Goal: Transaction & Acquisition: Purchase product/service

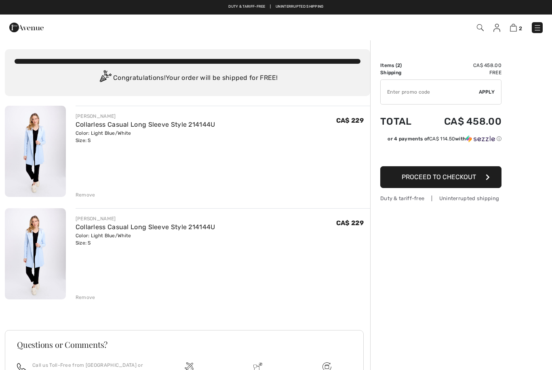
click at [93, 299] on div "Remove" at bounding box center [86, 297] width 20 height 7
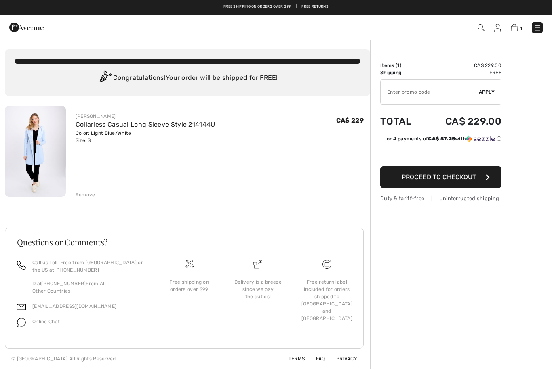
click at [420, 91] on input "TEXT" at bounding box center [430, 92] width 98 height 24
type input "FLASH15"
click at [486, 86] on div "✔ Apply Remove" at bounding box center [440, 92] width 121 height 25
click at [490, 90] on span "Apply" at bounding box center [487, 91] width 16 height 7
click at [128, 153] on div "FRANK LYMAN Collarless Casual Long Sleeve Style 214144U Color: Light Blue/White…" at bounding box center [223, 152] width 295 height 93
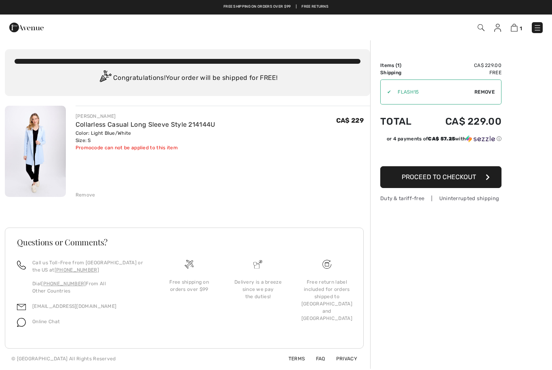
click at [439, 185] on button "Proceed to Checkout" at bounding box center [440, 177] width 121 height 22
click at [487, 90] on span "Remove" at bounding box center [484, 91] width 20 height 7
click at [420, 89] on input "TEXT" at bounding box center [430, 92] width 98 height 24
type input "NEW15"
click at [487, 95] on span "Apply" at bounding box center [487, 91] width 16 height 7
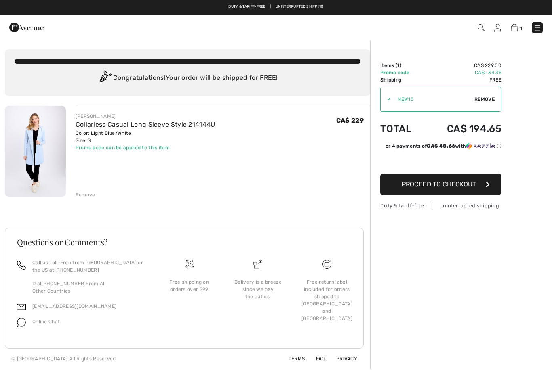
click at [469, 181] on button "Proceed to Checkout" at bounding box center [440, 185] width 121 height 22
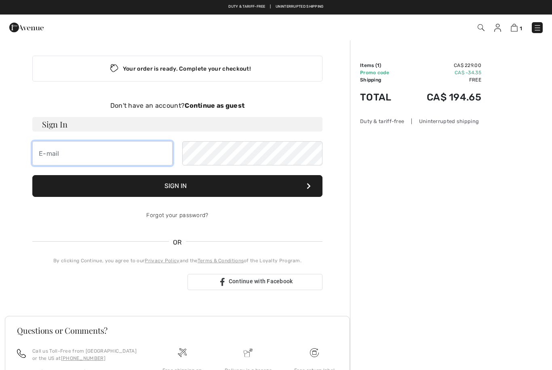
click at [93, 150] on input "email" at bounding box center [102, 153] width 140 height 24
type input "dorismariethompson1@gmail.com"
click at [227, 105] on strong "Continue as guest" at bounding box center [215, 106] width 60 height 8
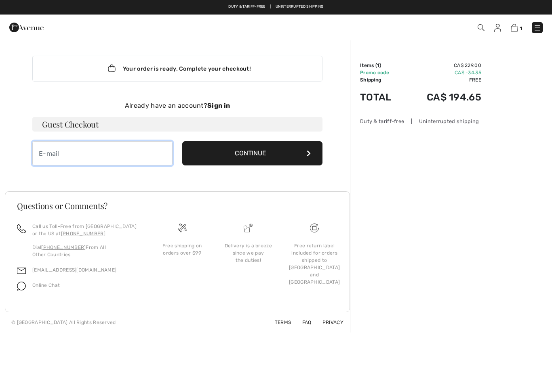
click at [130, 156] on input "email" at bounding box center [102, 153] width 140 height 24
type input "[EMAIL_ADDRESS][DOMAIN_NAME]"
click at [269, 153] on button "Continue" at bounding box center [252, 153] width 140 height 24
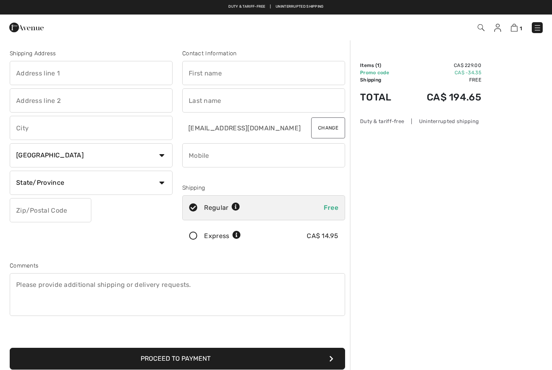
click at [105, 69] on input "text" at bounding box center [91, 73] width 163 height 24
type input "[STREET_ADDRESS]"
click at [104, 128] on input "text" at bounding box center [91, 128] width 163 height 24
type input "London"
click at [93, 184] on select "State/Province Alberta British Columbia Manitoba New Brunswick Newfoundland and…" at bounding box center [91, 183] width 163 height 24
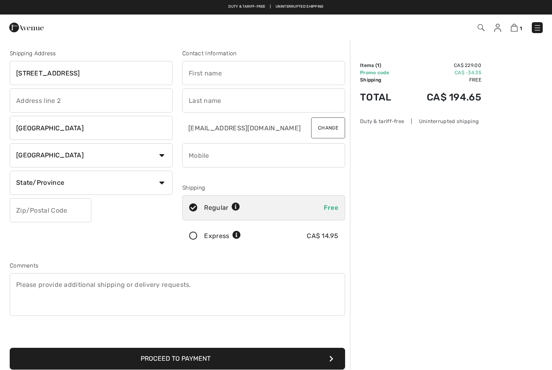
select select "ON"
click at [70, 213] on input "text" at bounding box center [51, 210] width 82 height 24
type input "N5X1G9"
click at [259, 76] on input "text" at bounding box center [263, 73] width 163 height 24
type input "Doris"
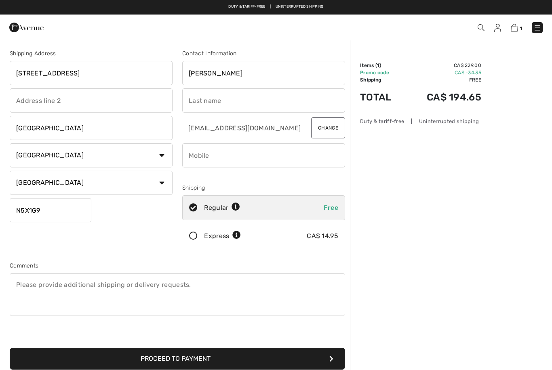
click at [250, 103] on input "text" at bounding box center [263, 100] width 163 height 24
type input "Thompson"
click at [260, 156] on input "phone" at bounding box center [263, 155] width 163 height 24
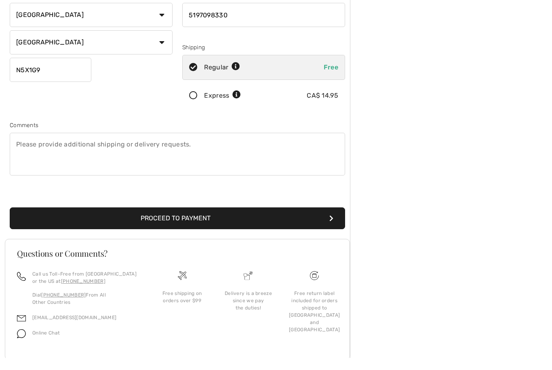
scroll to position [129, 0]
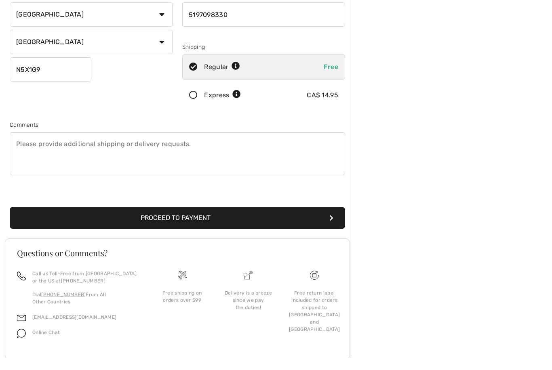
type input "5197098330"
click at [261, 220] on button "Proceed to Payment" at bounding box center [177, 230] width 335 height 22
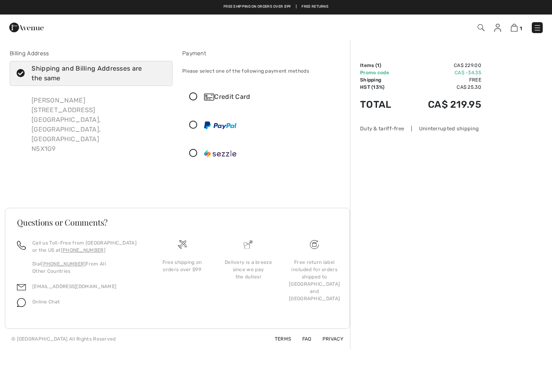
click at [190, 101] on div "Credit Card" at bounding box center [264, 97] width 162 height 24
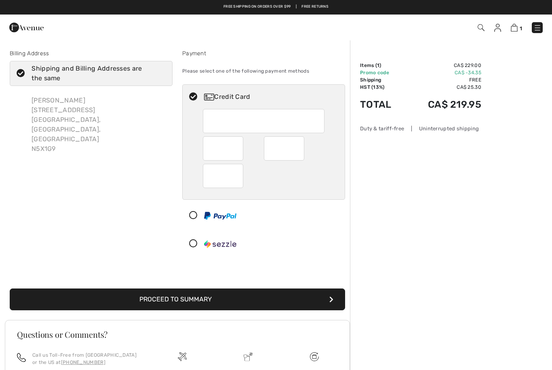
click at [21, 74] on icon at bounding box center [20, 73] width 21 height 8
click at [160, 74] on input "Shipping and Billing Addresses are the same" at bounding box center [162, 73] width 5 height 24
checkbox input "false"
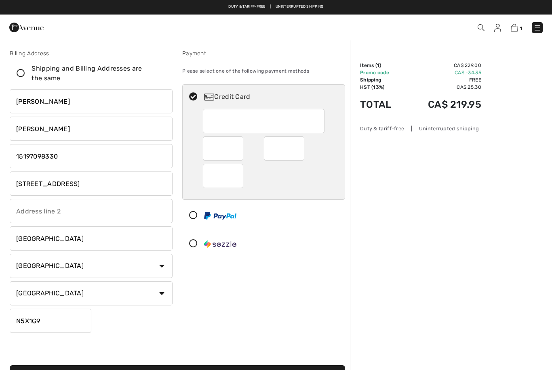
click at [76, 103] on input "[PERSON_NAME]" at bounding box center [91, 101] width 163 height 24
type input "D"
type input "Kimberly"
click at [90, 126] on input "[PERSON_NAME]" at bounding box center [91, 129] width 163 height 24
type input "T"
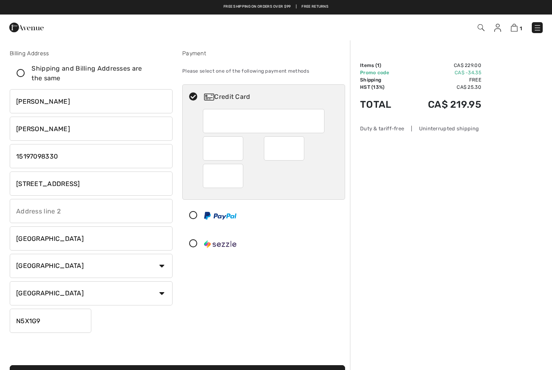
type input "Hart"
click at [92, 153] on input "phone" at bounding box center [91, 156] width 163 height 24
type input "1"
type input "4036506661"
click at [127, 192] on input "[STREET_ADDRESS]" at bounding box center [91, 184] width 163 height 24
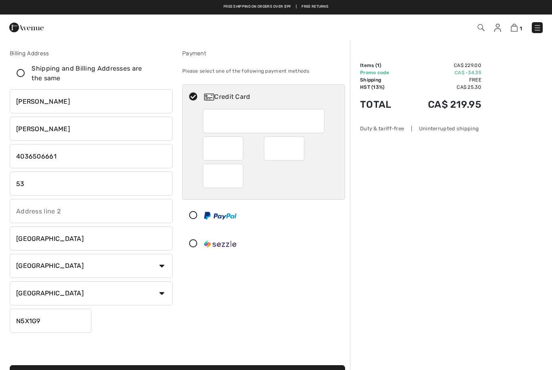
type input "5"
type input "92 Heritage Lake Drive"
click at [71, 240] on input "[GEOGRAPHIC_DATA]" at bounding box center [91, 239] width 163 height 24
type input "L"
type input "Heritage Pointe"
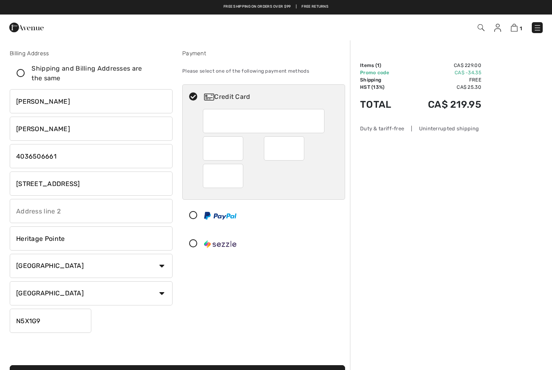
click at [86, 296] on select "State/Province Alberta British Columbia Manitoba New Brunswick Newfoundland and…" at bounding box center [91, 294] width 163 height 24
select select "AB"
click at [61, 322] on input "N5X1G9" at bounding box center [51, 321] width 82 height 24
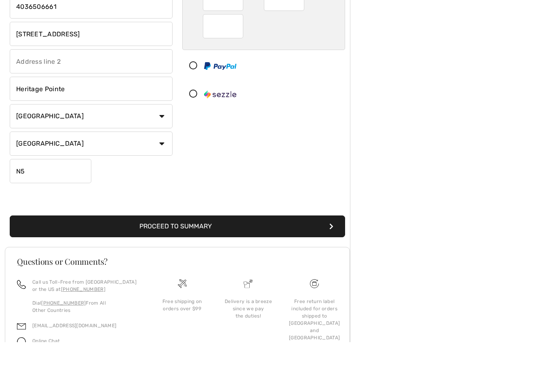
type input "N"
type input "T1S5H7"
click at [244, 244] on button "Proceed to Summary" at bounding box center [177, 255] width 335 height 22
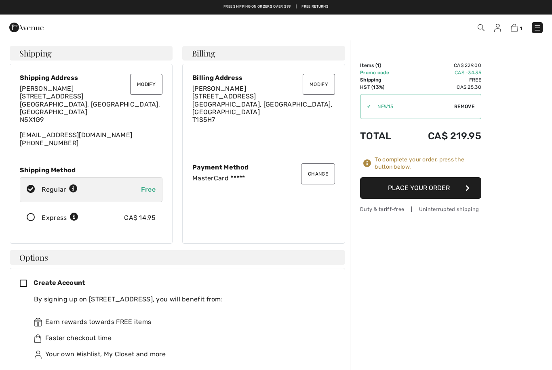
click at [450, 192] on button "Place Your Order" at bounding box center [420, 188] width 121 height 22
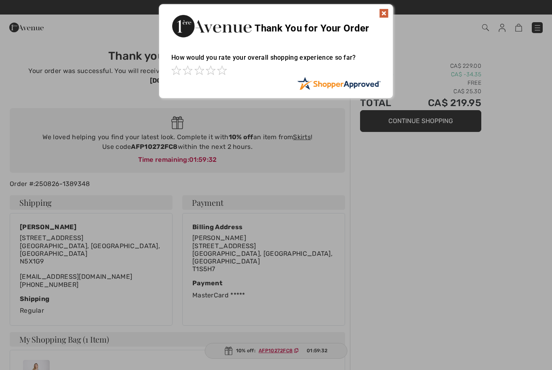
click at [382, 16] on img at bounding box center [384, 13] width 10 height 10
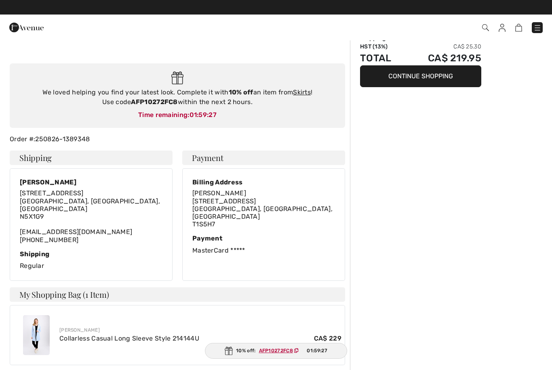
scroll to position [44, 0]
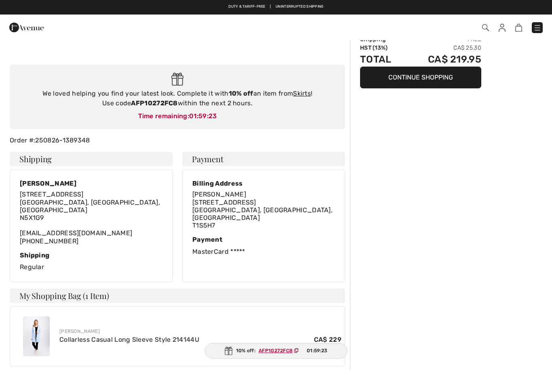
click at [309, 93] on link "Skirts" at bounding box center [302, 94] width 18 height 8
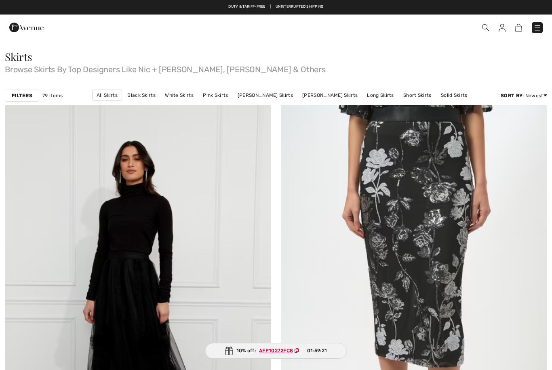
checkbox input "true"
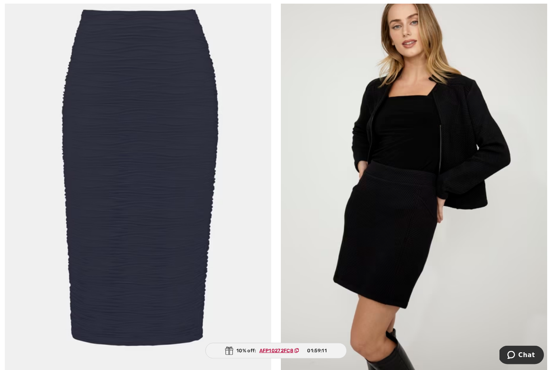
scroll to position [1426, 0]
